Goal: Information Seeking & Learning: Find specific fact

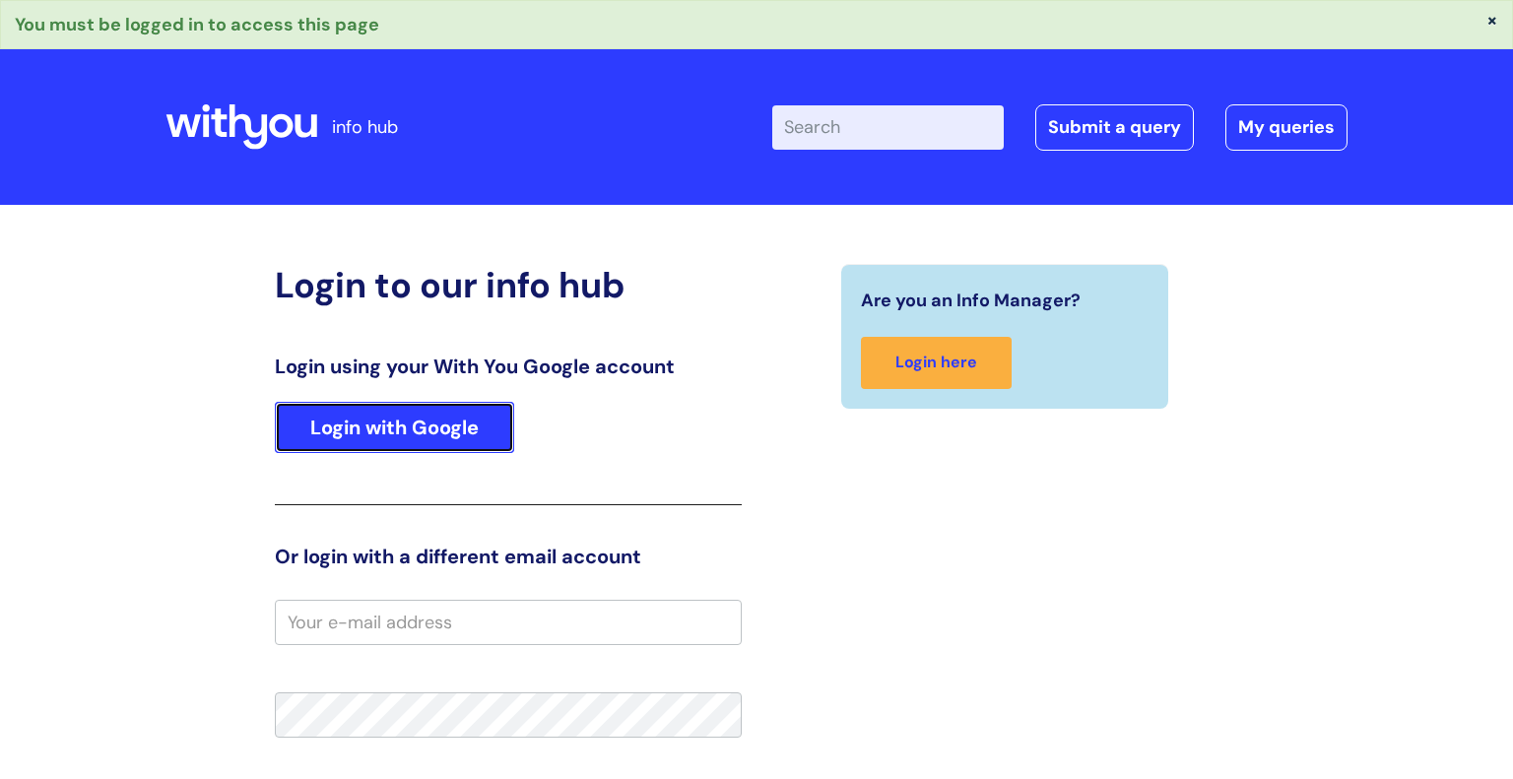
click at [389, 416] on link "Login with Google" at bounding box center [394, 427] width 239 height 51
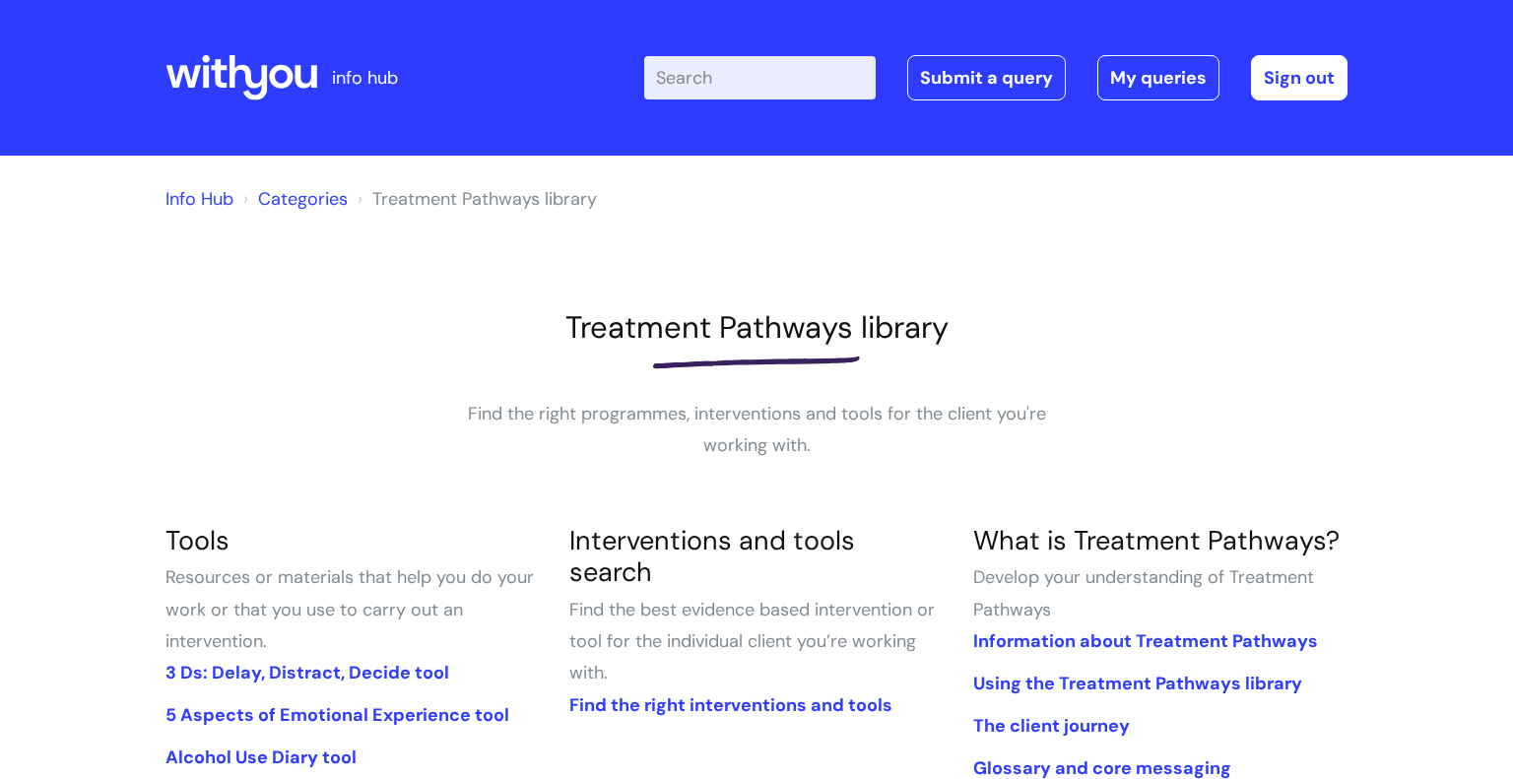
click at [773, 87] on input "Enter your search term here..." at bounding box center [759, 77] width 231 height 43
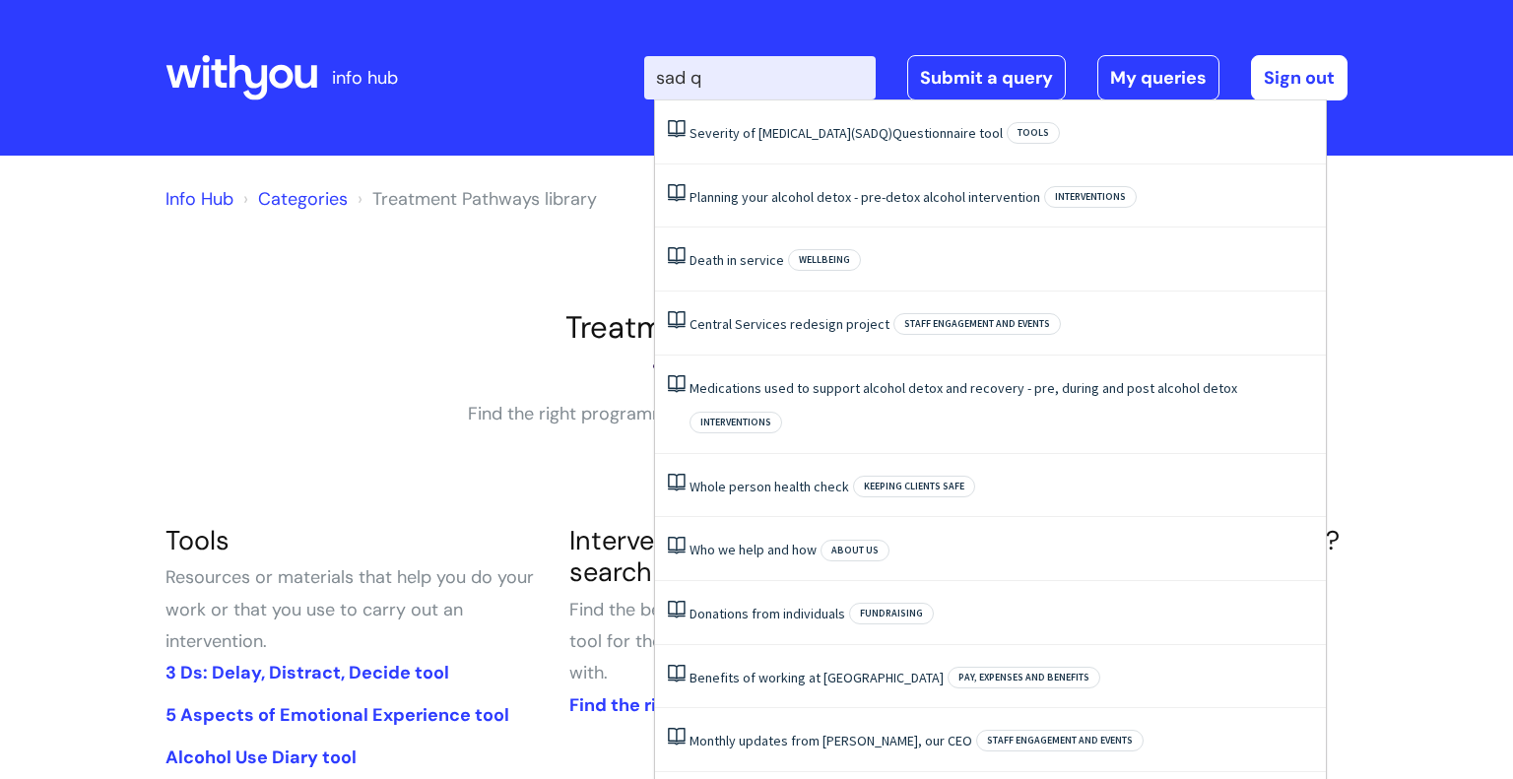
type input "sad q"
click button "Search" at bounding box center [0, 0] width 0 height 0
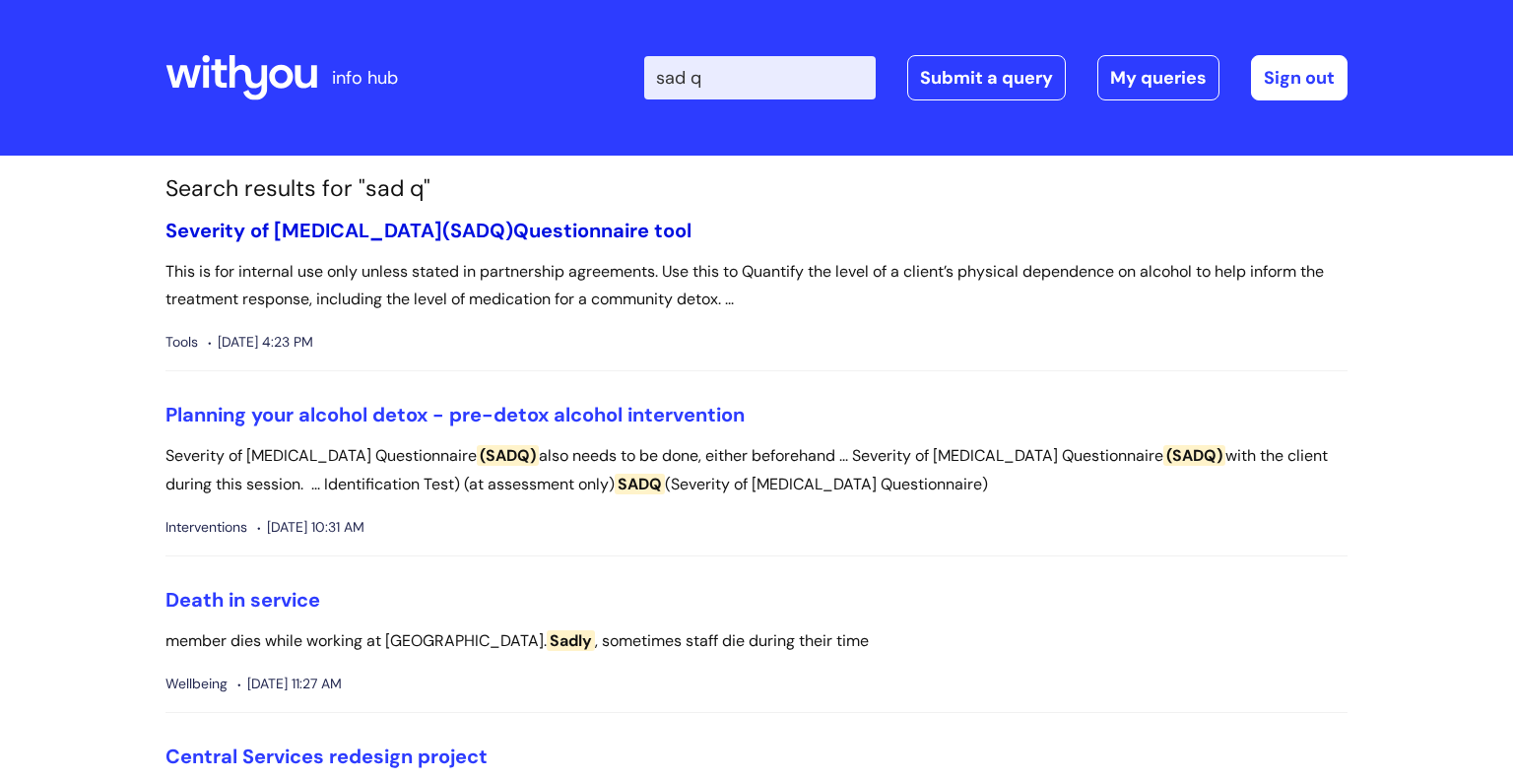
click at [513, 240] on span "(SADQ)" at bounding box center [477, 231] width 71 height 26
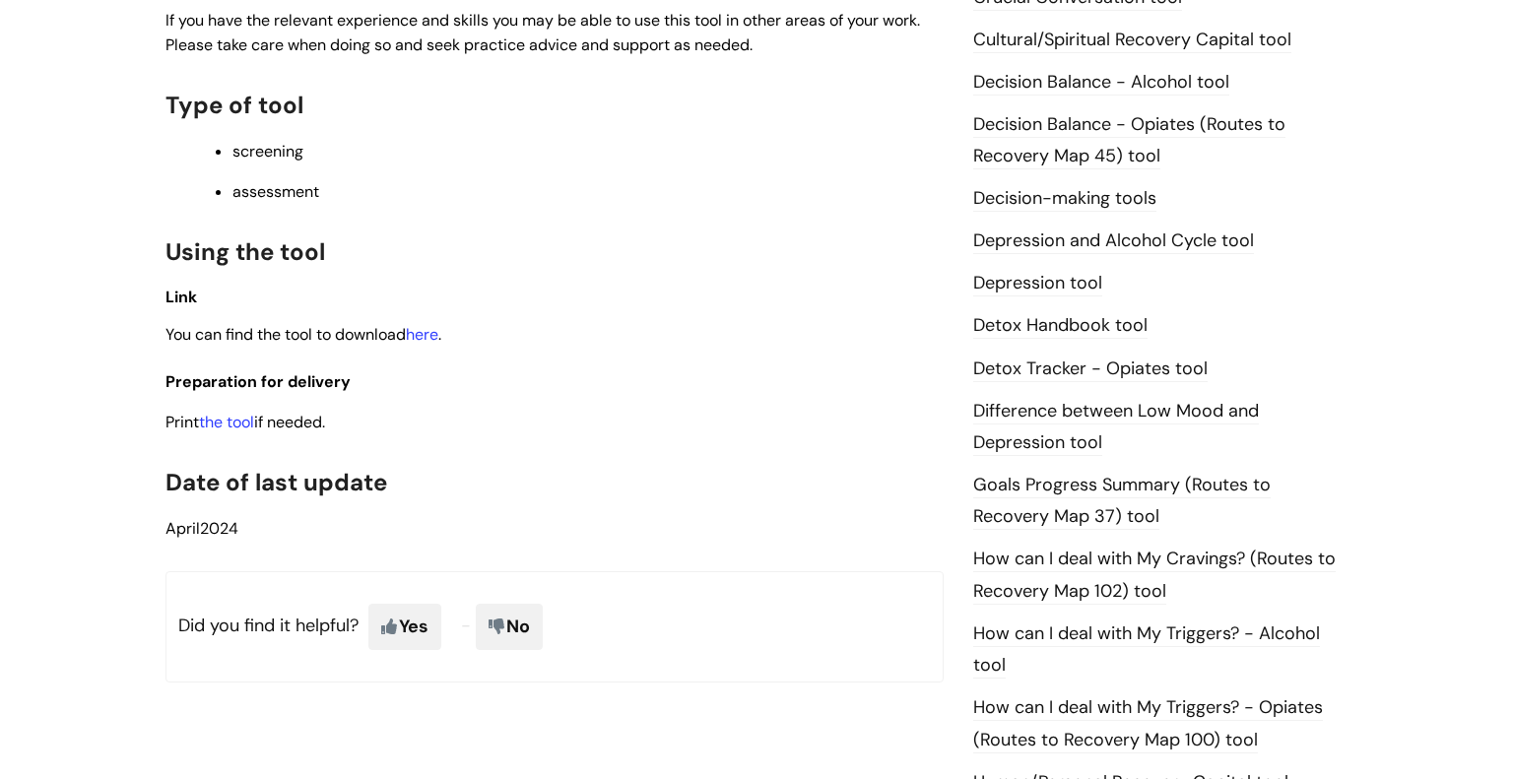
scroll to position [961, 0]
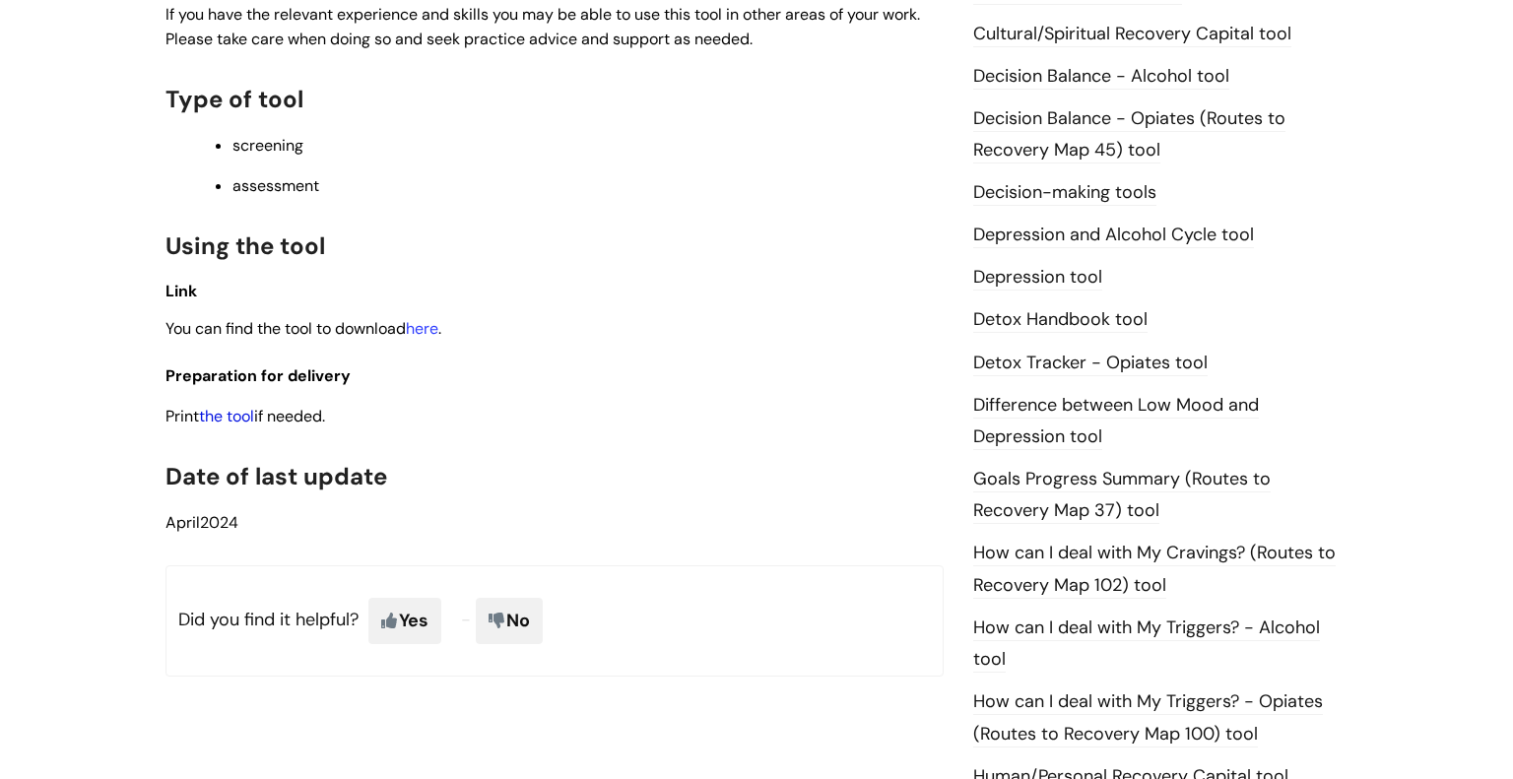
click at [242, 421] on link "the tool" at bounding box center [226, 416] width 55 height 21
click at [1512, 429] on div "Info Hub Categories Treatment Pathways library Tools Severity of Alcohol Depend…" at bounding box center [756, 53] width 1513 height 1718
